Goal: Task Accomplishment & Management: Manage account settings

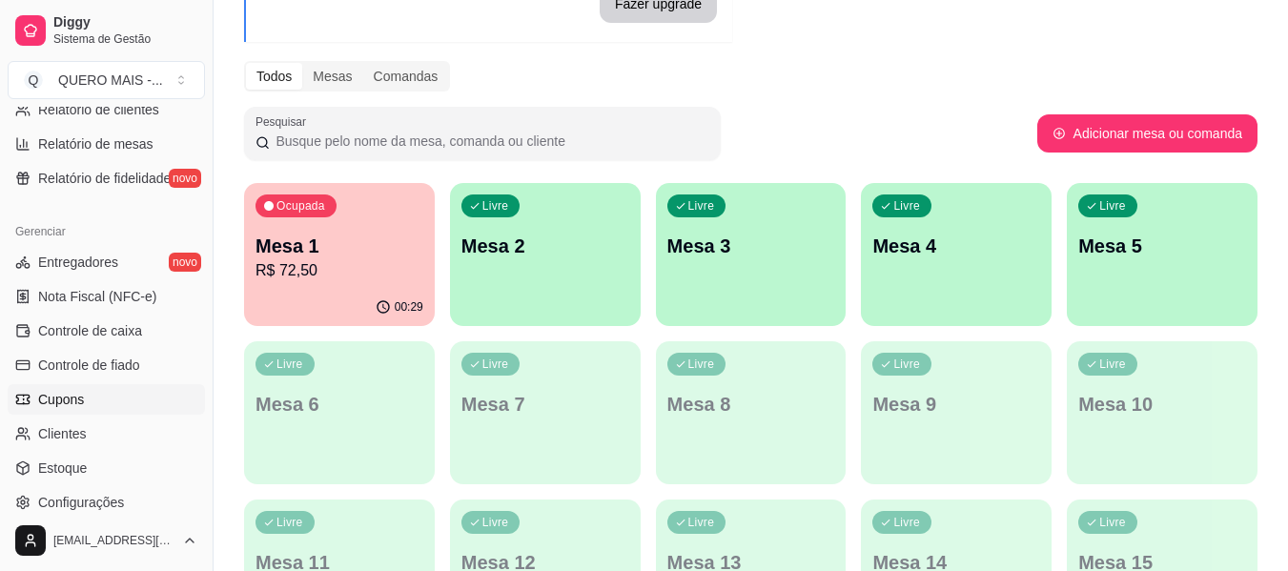
scroll to position [763, 0]
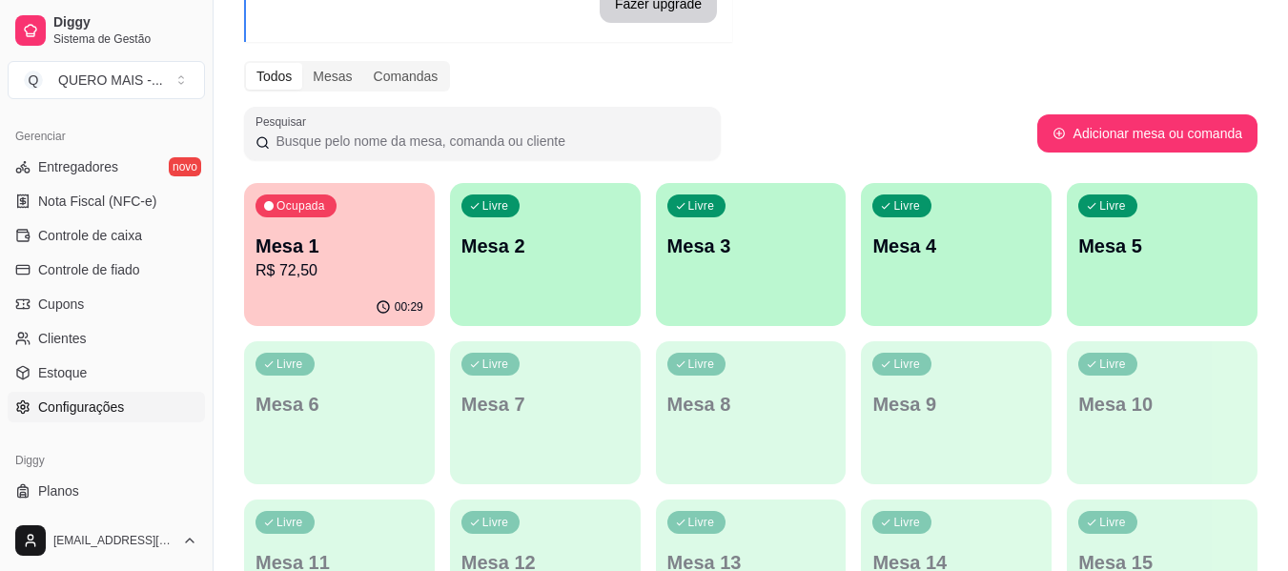
click at [99, 407] on span "Configurações" at bounding box center [81, 407] width 86 height 19
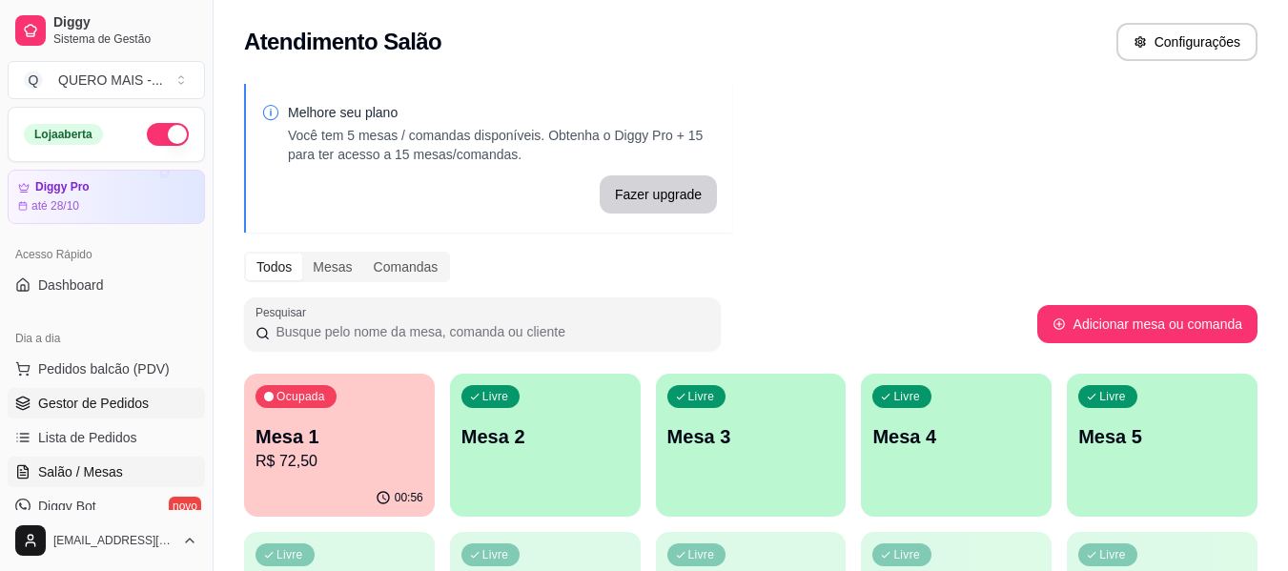
click at [109, 412] on span "Gestor de Pedidos" at bounding box center [93, 403] width 111 height 19
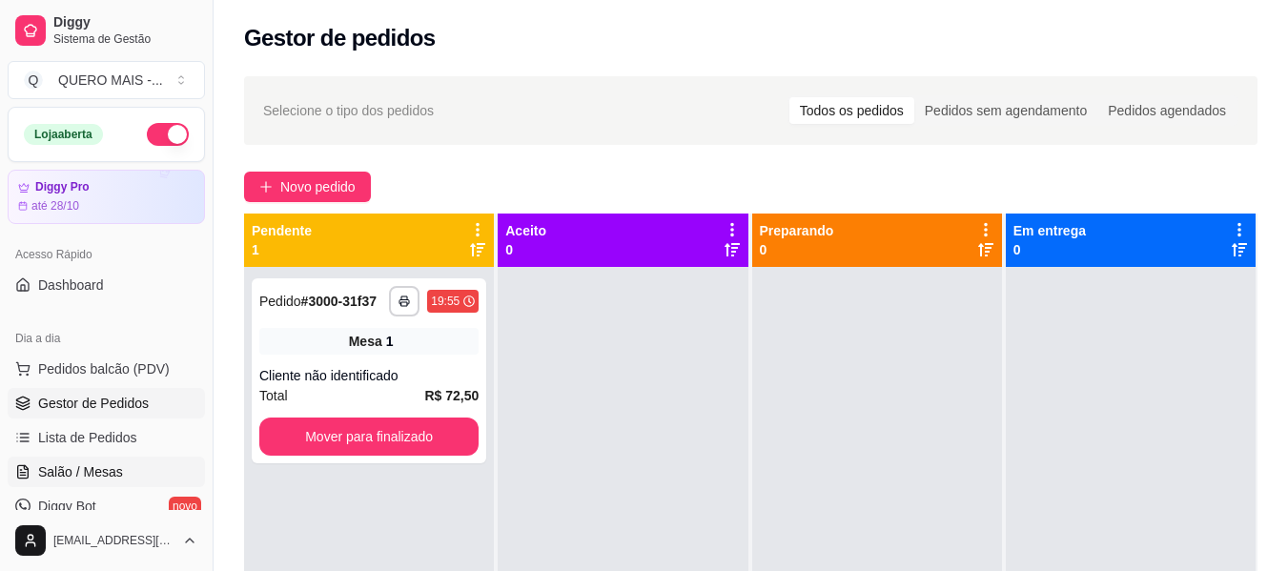
click at [132, 482] on link "Salão / Mesas" at bounding box center [106, 472] width 197 height 31
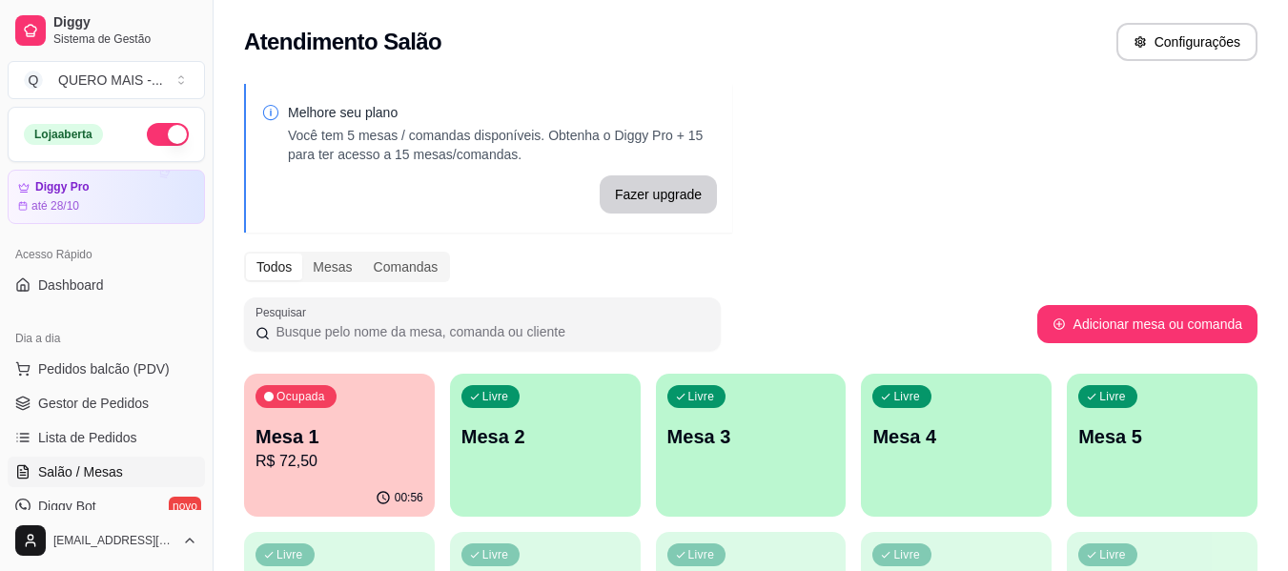
click at [320, 483] on div "00:56" at bounding box center [339, 498] width 191 height 37
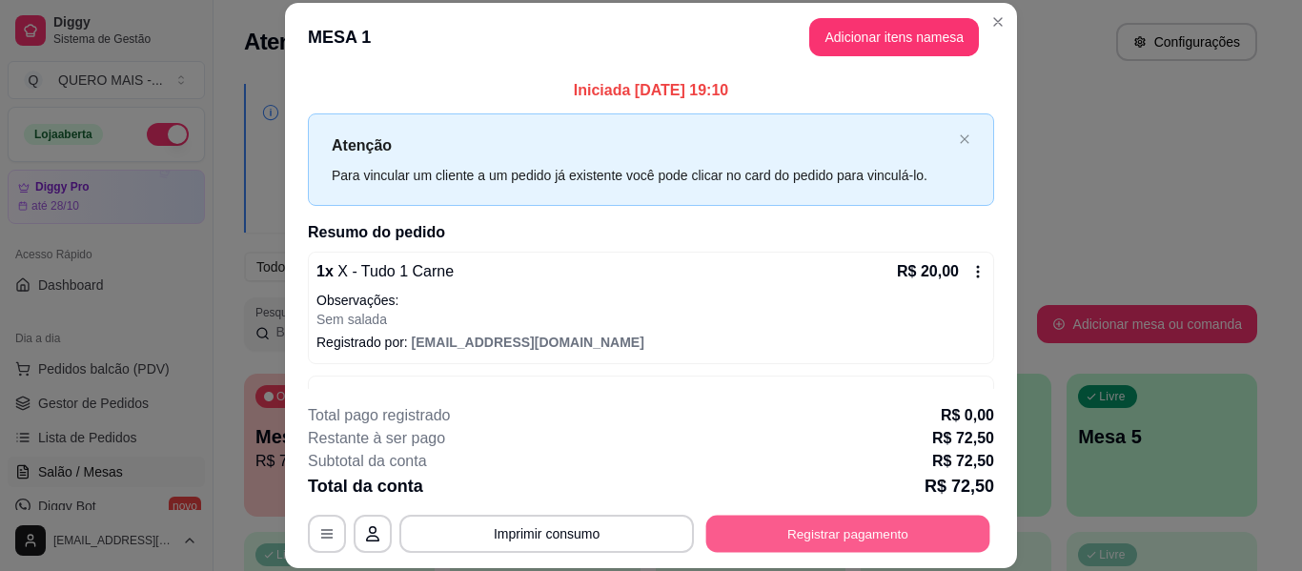
click at [825, 533] on button "Registrar pagamento" at bounding box center [849, 534] width 284 height 37
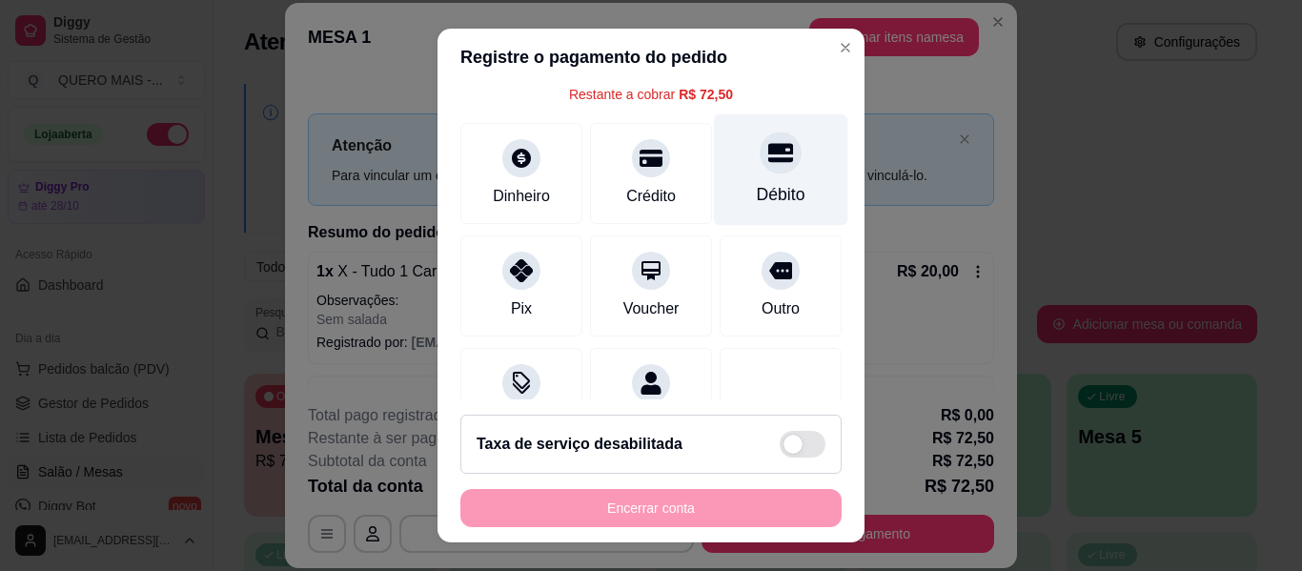
scroll to position [176, 0]
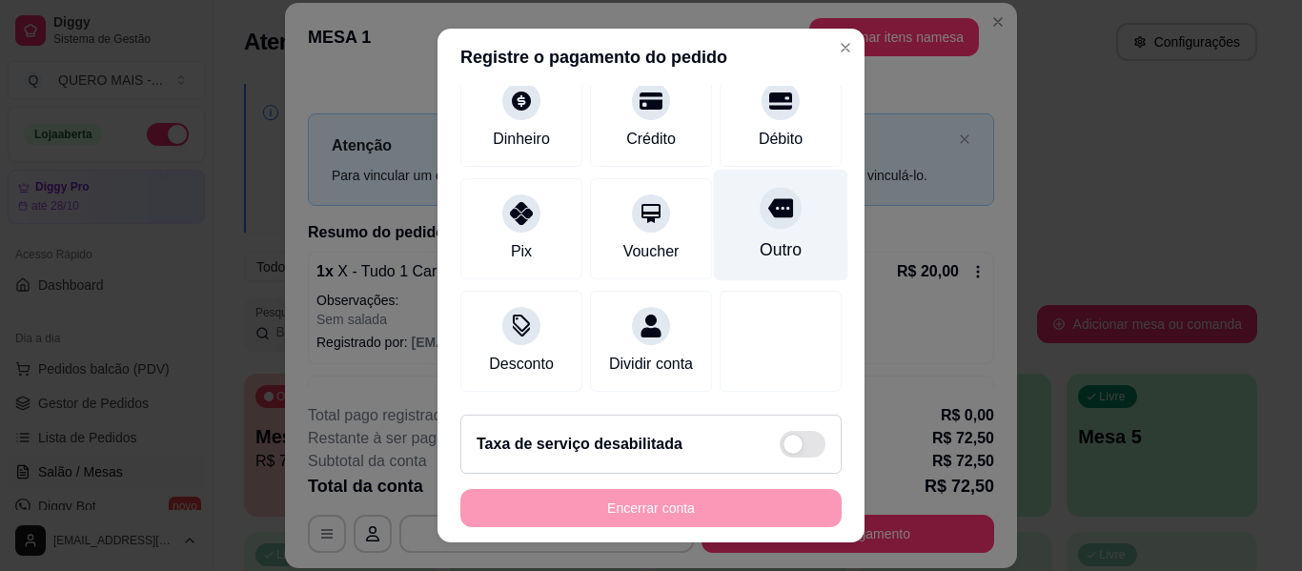
click at [769, 237] on div "Outro" at bounding box center [781, 249] width 42 height 25
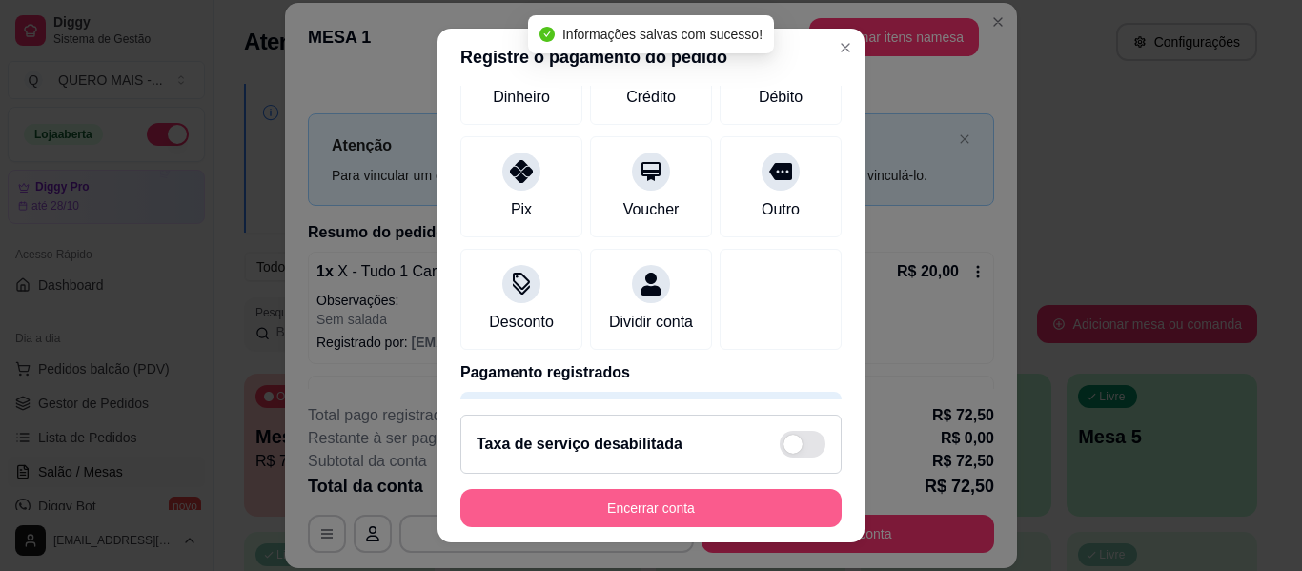
type input "R$ 0,00"
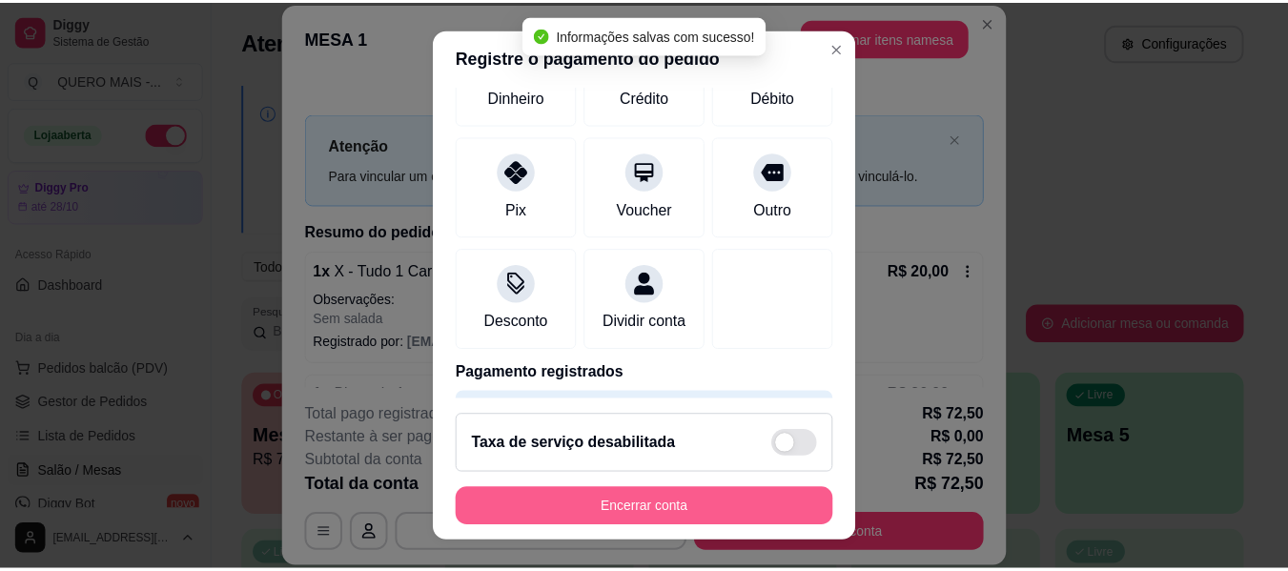
scroll to position [157, 0]
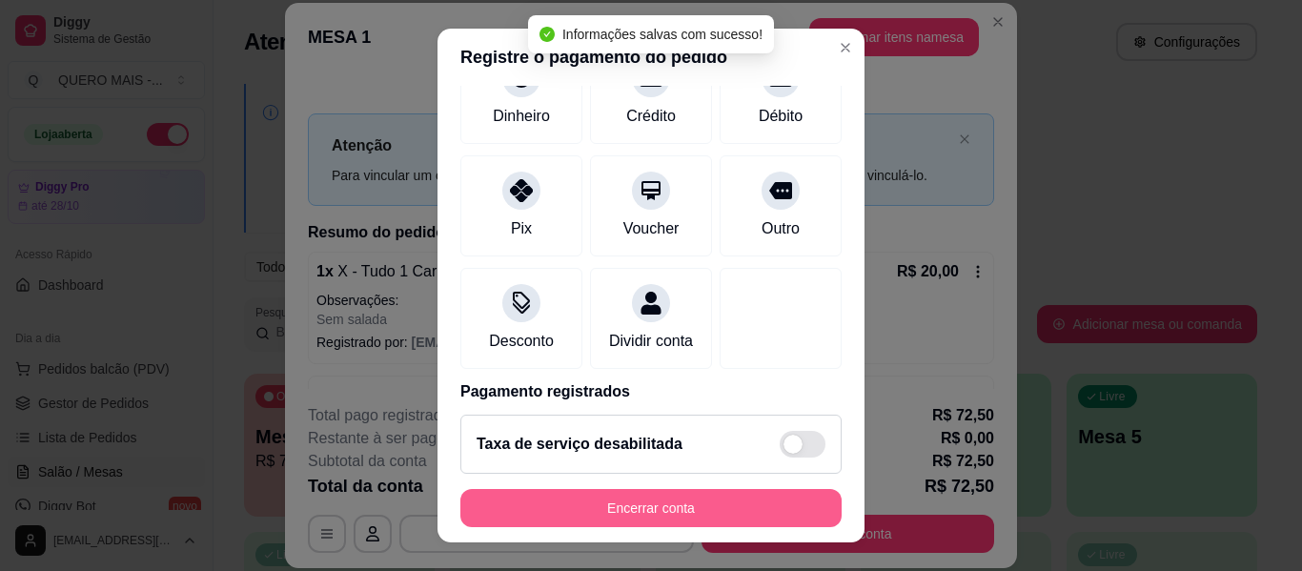
click at [627, 515] on button "Encerrar conta" at bounding box center [651, 508] width 381 height 38
